Goal: Find contact information: Find contact information

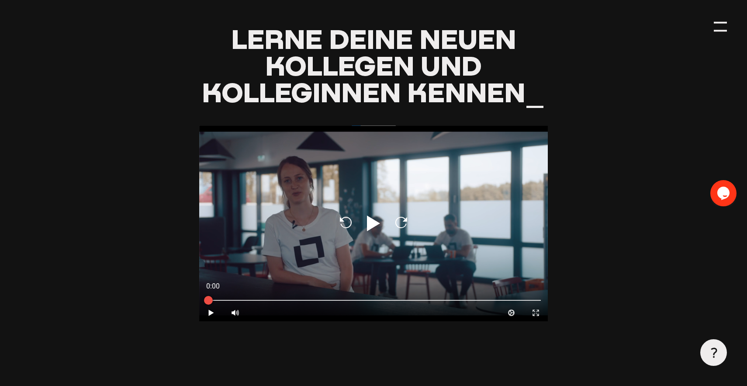
scroll to position [808, 0]
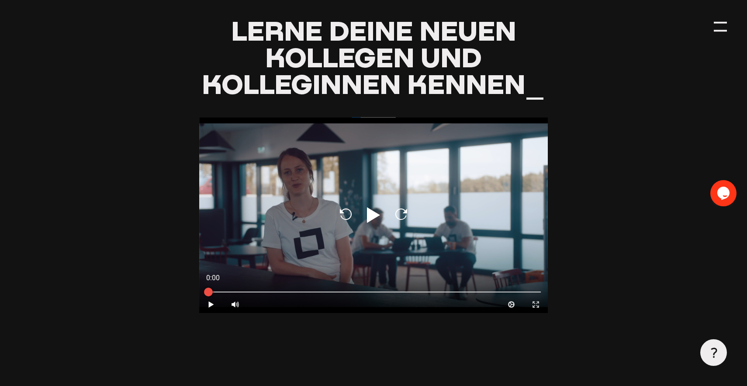
click at [367, 218] on icon at bounding box center [373, 215] width 13 height 16
type input "0.8"
click at [537, 299] on button "Expand" at bounding box center [536, 304] width 24 height 17
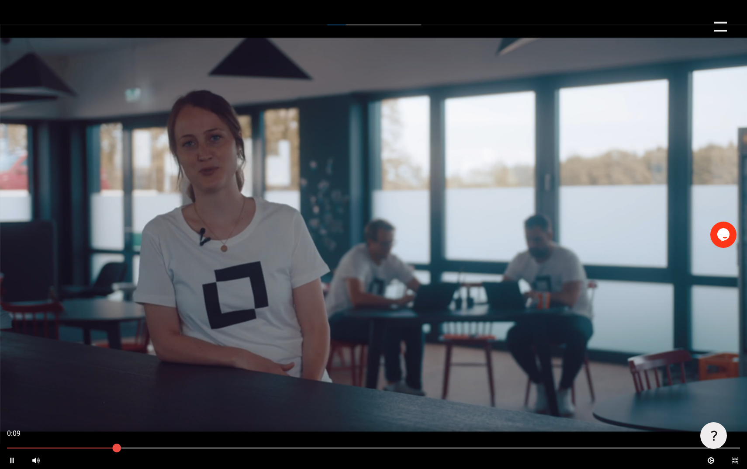
click at [15, 385] on icon "Pause" at bounding box center [12, 460] width 8 height 8
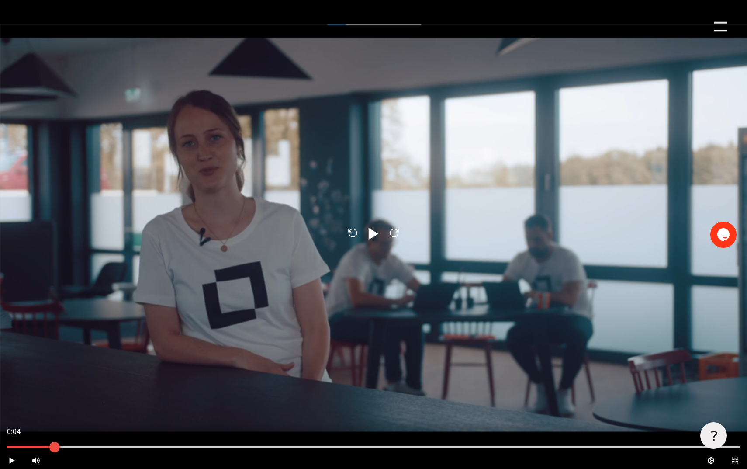
drag, startPoint x: 116, startPoint y: 445, endPoint x: 52, endPoint y: 448, distance: 63.4
click at [52, 385] on div at bounding box center [54, 447] width 10 height 10
drag, startPoint x: 52, startPoint y: 448, endPoint x: 0, endPoint y: 446, distance: 52.5
click at [0, 385] on div at bounding box center [9, 447] width 22 height 22
click at [4, 385] on div at bounding box center [9, 447] width 22 height 22
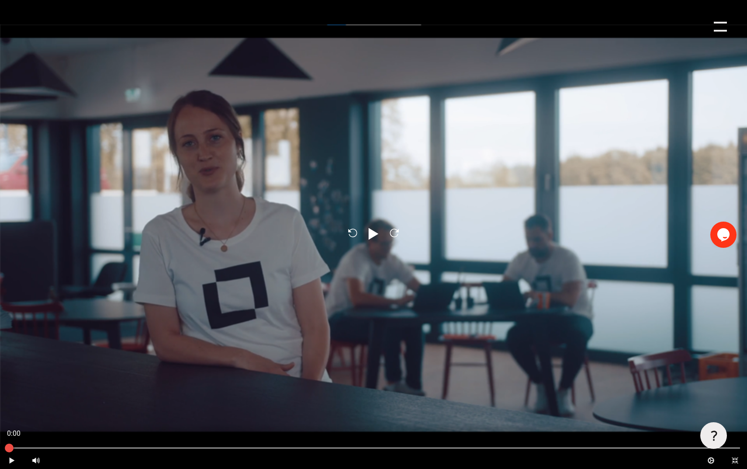
click at [7, 385] on button "Play" at bounding box center [12, 460] width 24 height 17
click at [13, 385] on button "Pause" at bounding box center [12, 460] width 24 height 17
click at [11, 385] on icon "Play" at bounding box center [12, 460] width 8 height 8
click at [628, 131] on div "0%" at bounding box center [373, 234] width 747 height 469
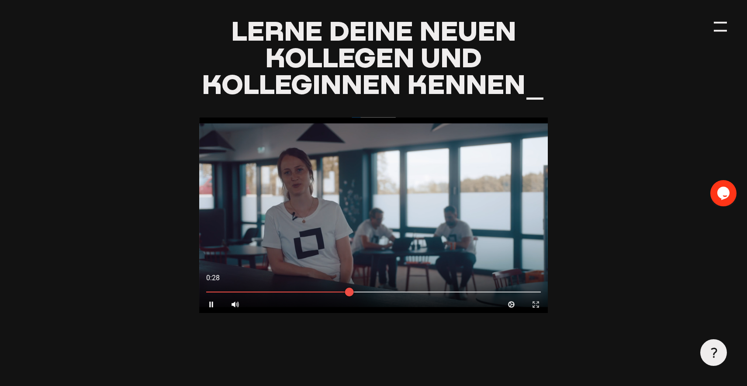
click at [537, 305] on icon at bounding box center [536, 304] width 6 height 6
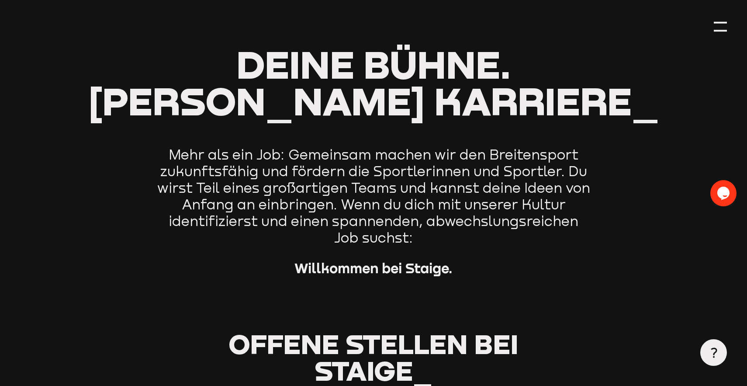
scroll to position [0, 0]
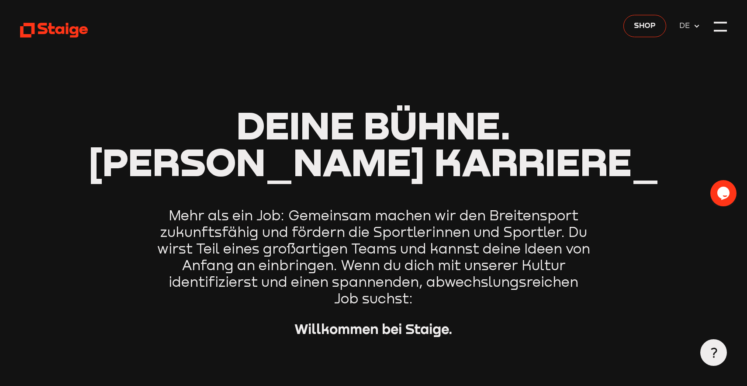
click at [80, 24] on icon at bounding box center [54, 30] width 68 height 17
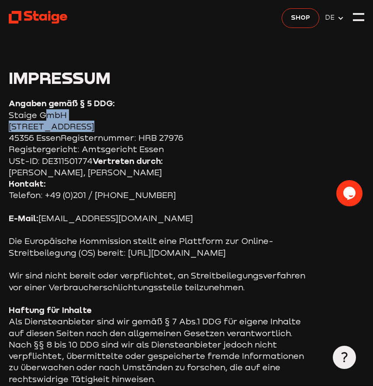
drag, startPoint x: 85, startPoint y: 130, endPoint x: 39, endPoint y: 118, distance: 47.9
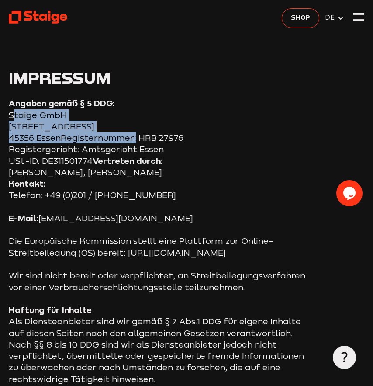
copy section "Staige GmbH [STREET_ADDRESS]"
